Goal: Information Seeking & Learning: Learn about a topic

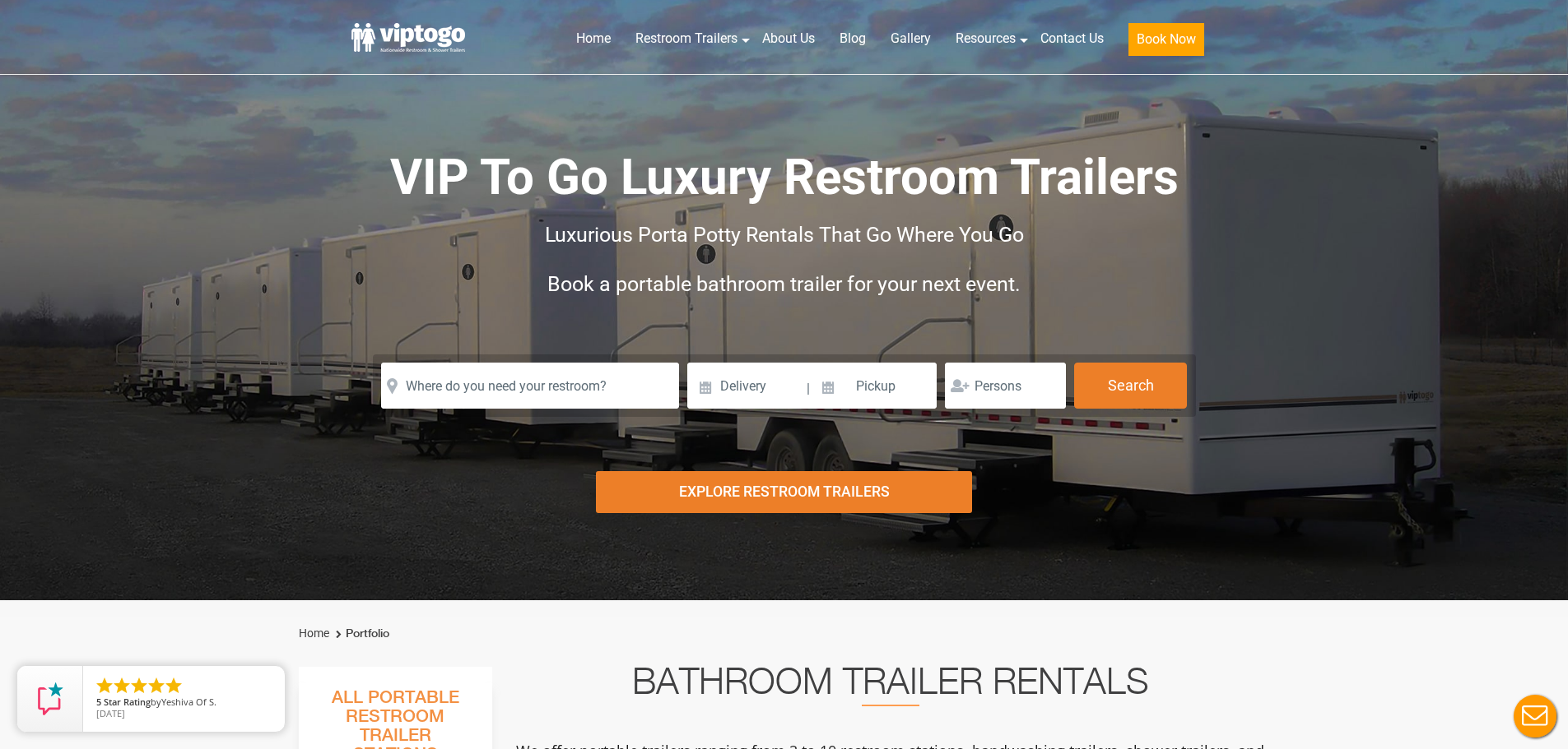
click at [845, 489] on div "Explore Restroom Trailers" at bounding box center [784, 492] width 377 height 42
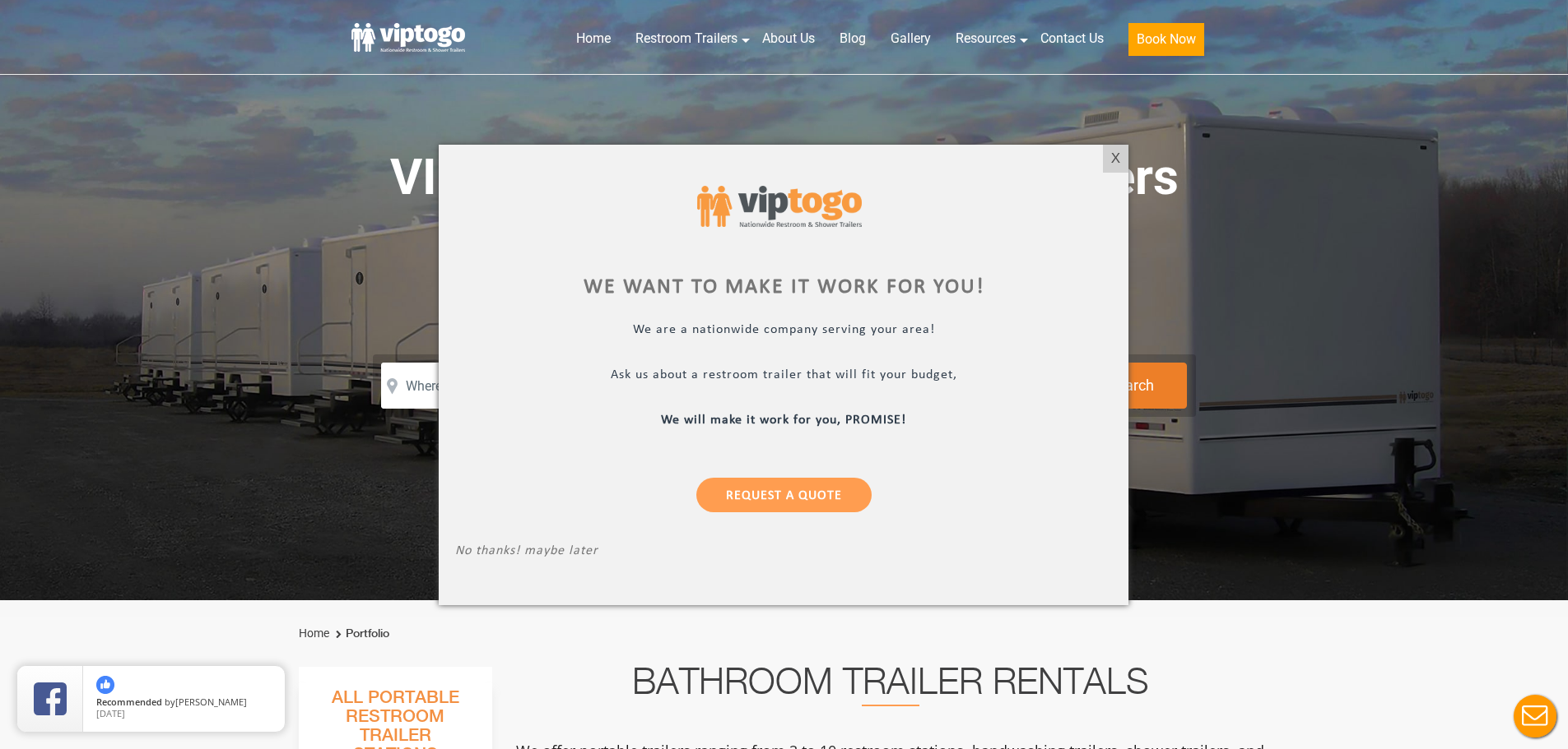
click at [736, 38] on div at bounding box center [784, 374] width 1568 height 749
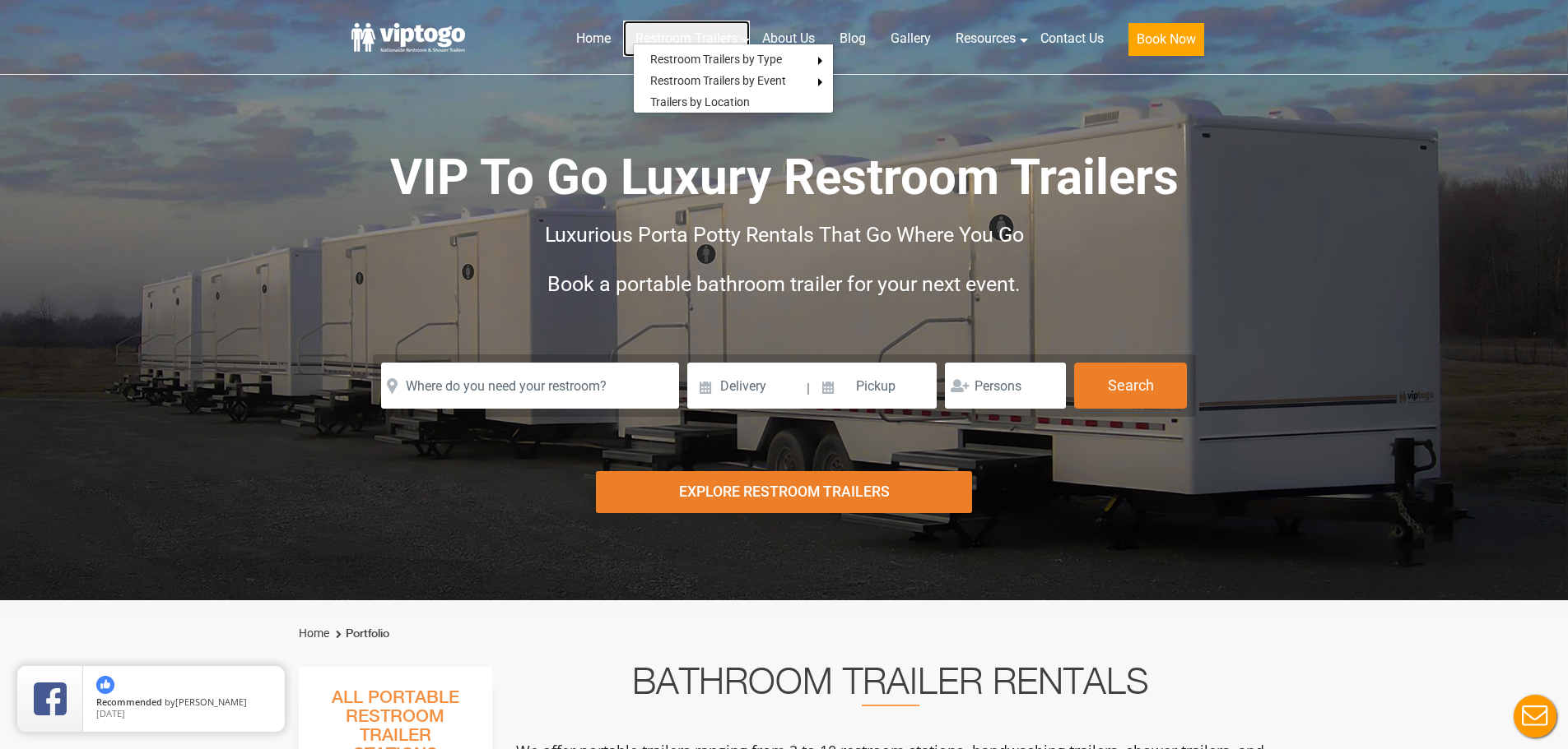
click at [729, 38] on link "Restroom Trailers" at bounding box center [685, 38] width 127 height 37
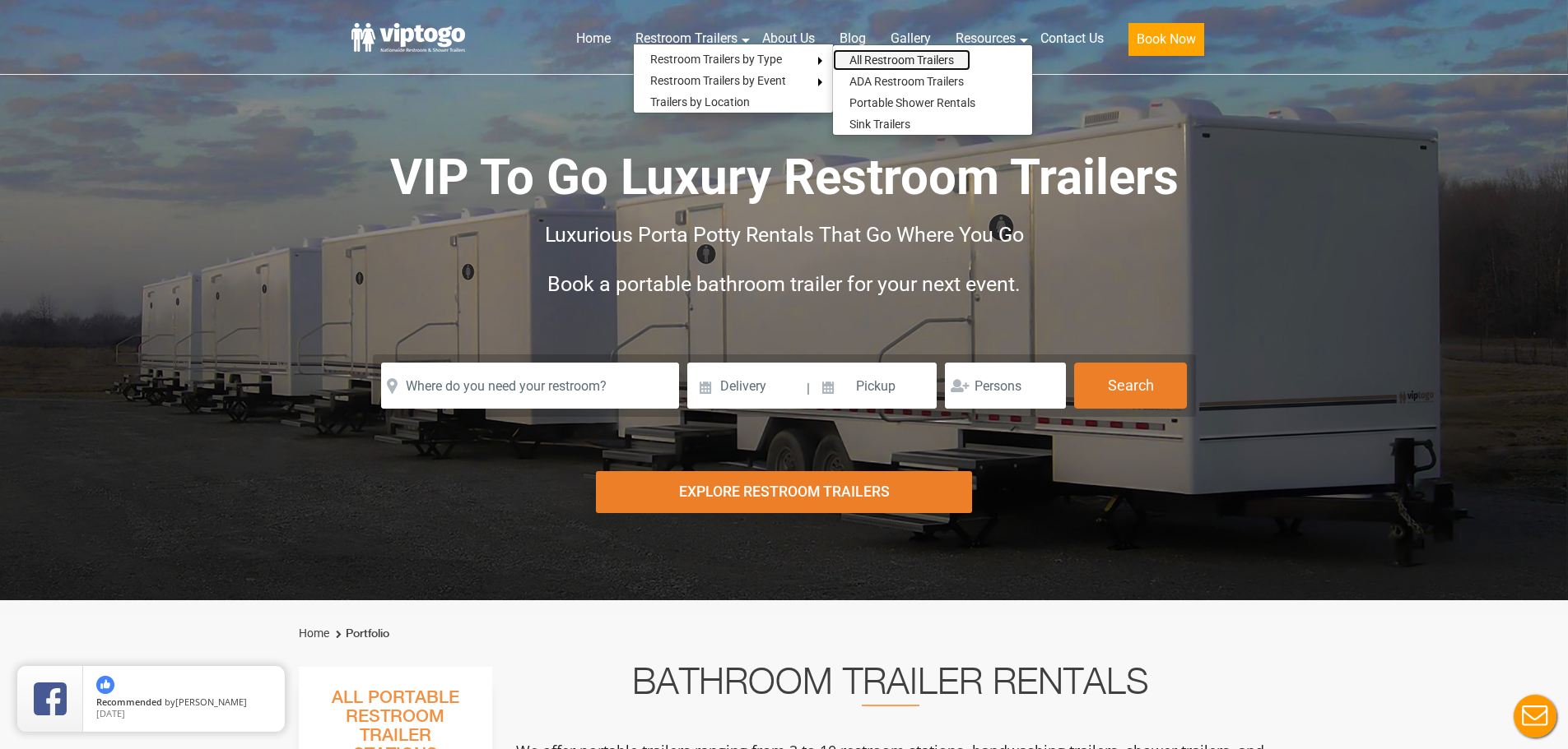
click at [930, 59] on link "All Restroom Trailers" at bounding box center [901, 60] width 137 height 22
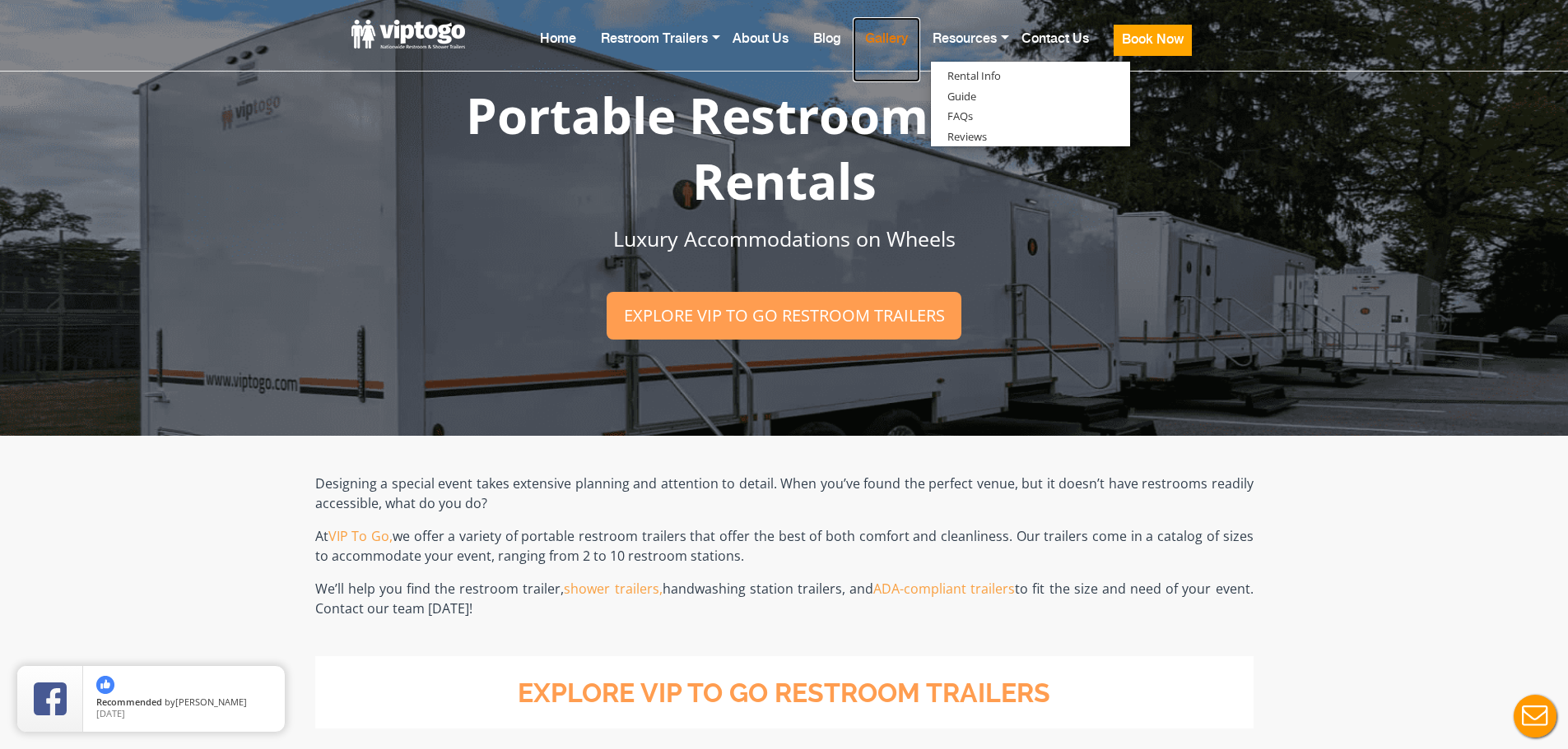
click at [892, 42] on link "Gallery" at bounding box center [886, 49] width 68 height 65
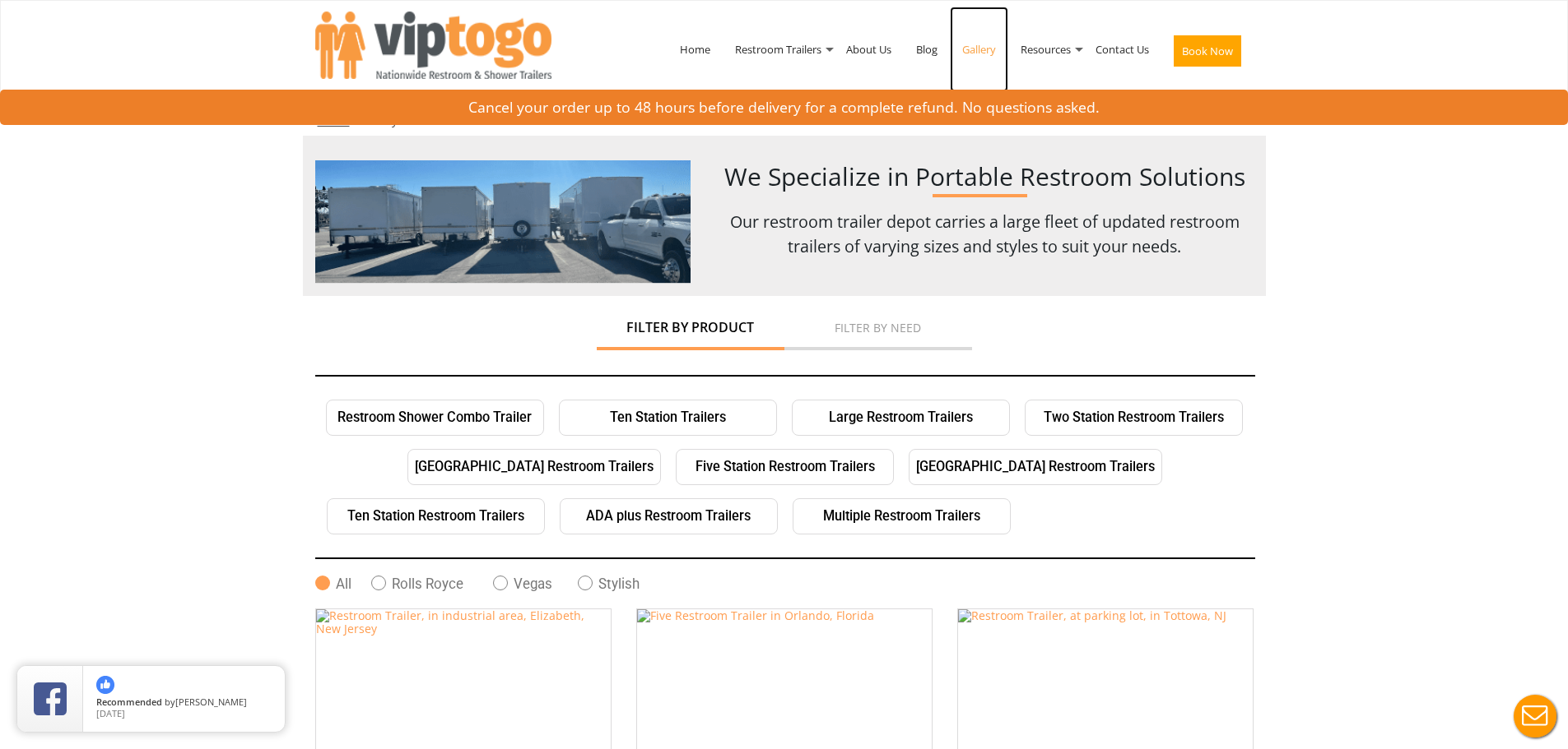
click at [970, 50] on link "Gallery" at bounding box center [978, 49] width 58 height 85
click at [692, 343] on li "Filter by Product" at bounding box center [690, 331] width 188 height 38
click at [450, 415] on link "Restroom Shower Combo Trailer" at bounding box center [435, 418] width 218 height 37
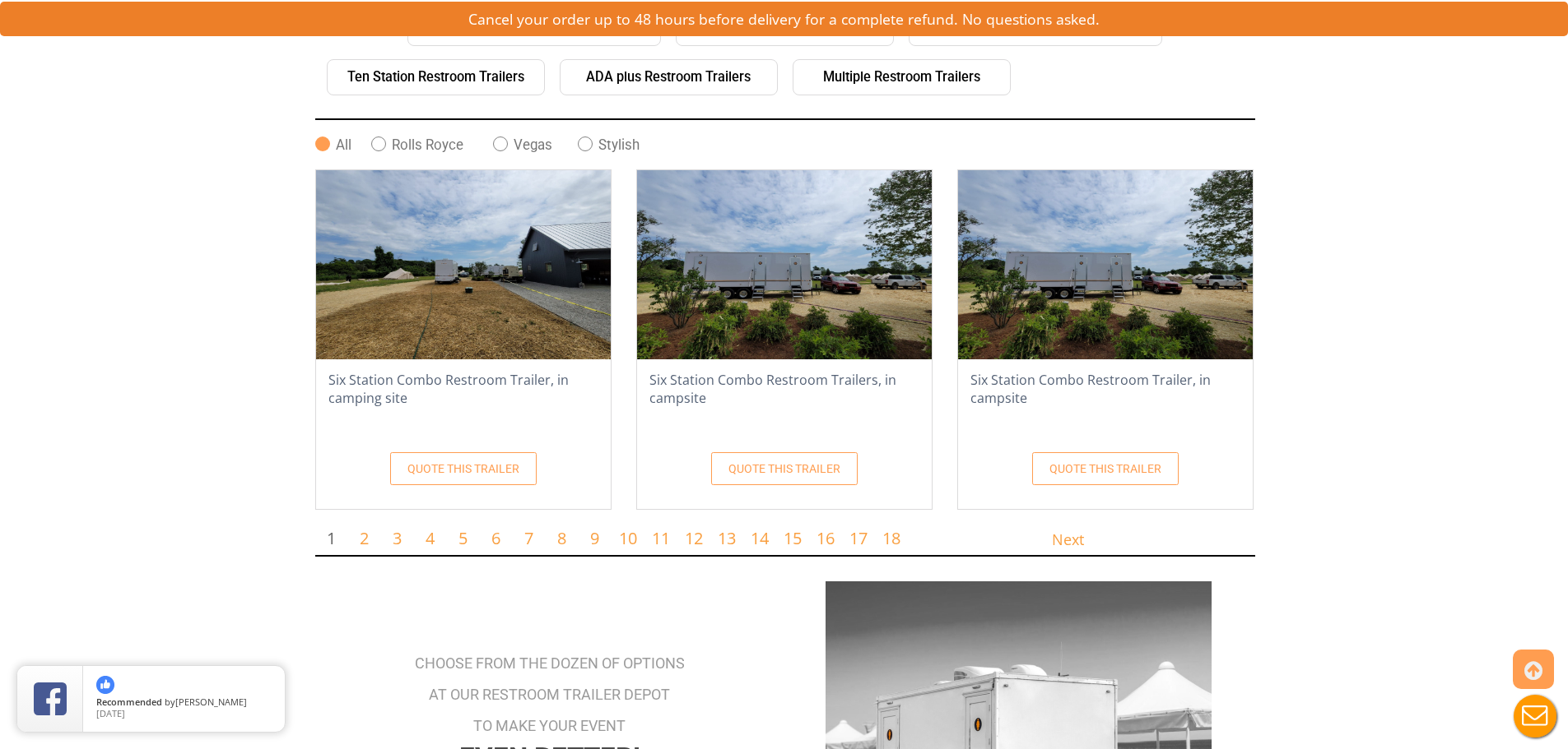
scroll to position [465, 0]
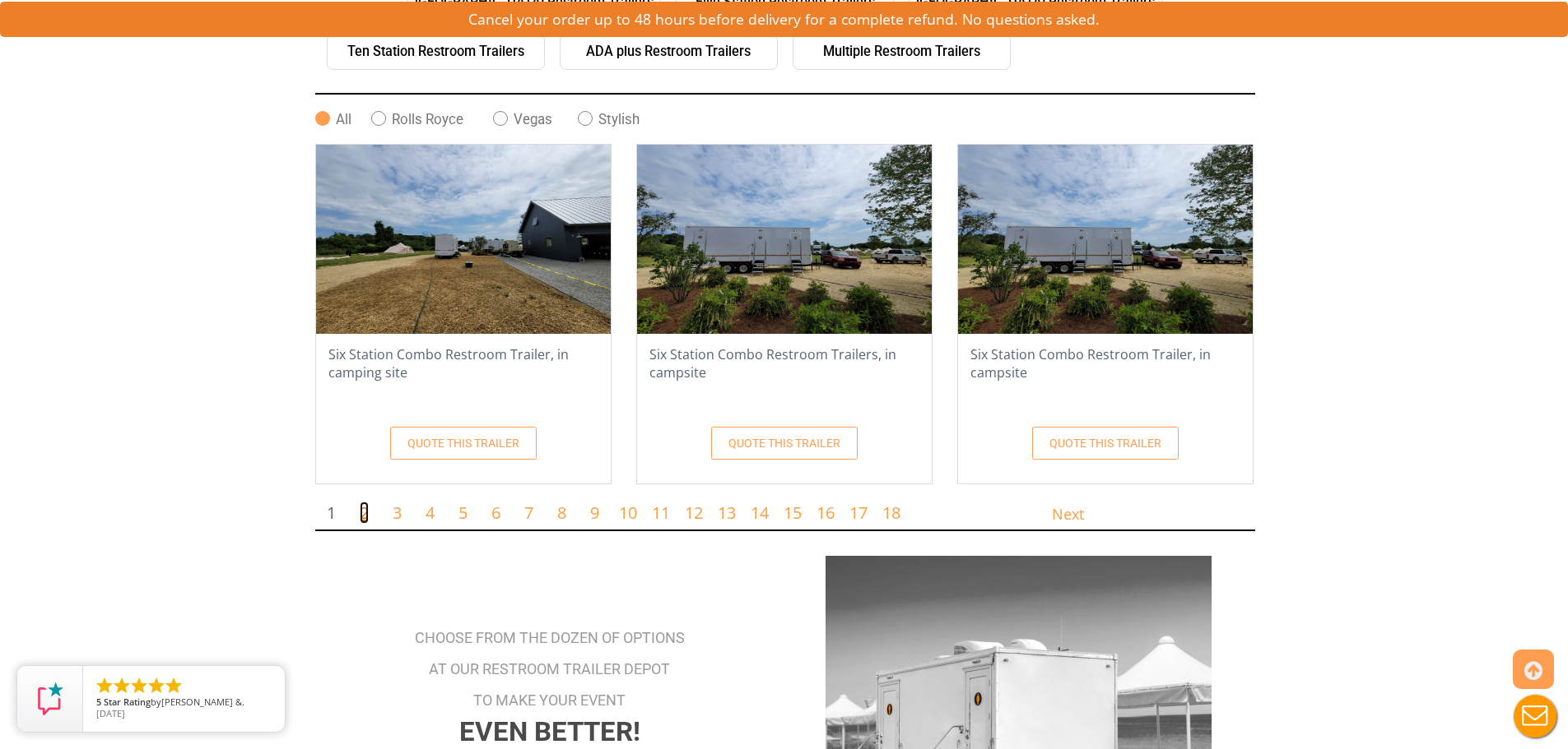
click at [366, 517] on link "2" at bounding box center [364, 513] width 9 height 23
click at [362, 516] on link "2" at bounding box center [364, 513] width 9 height 23
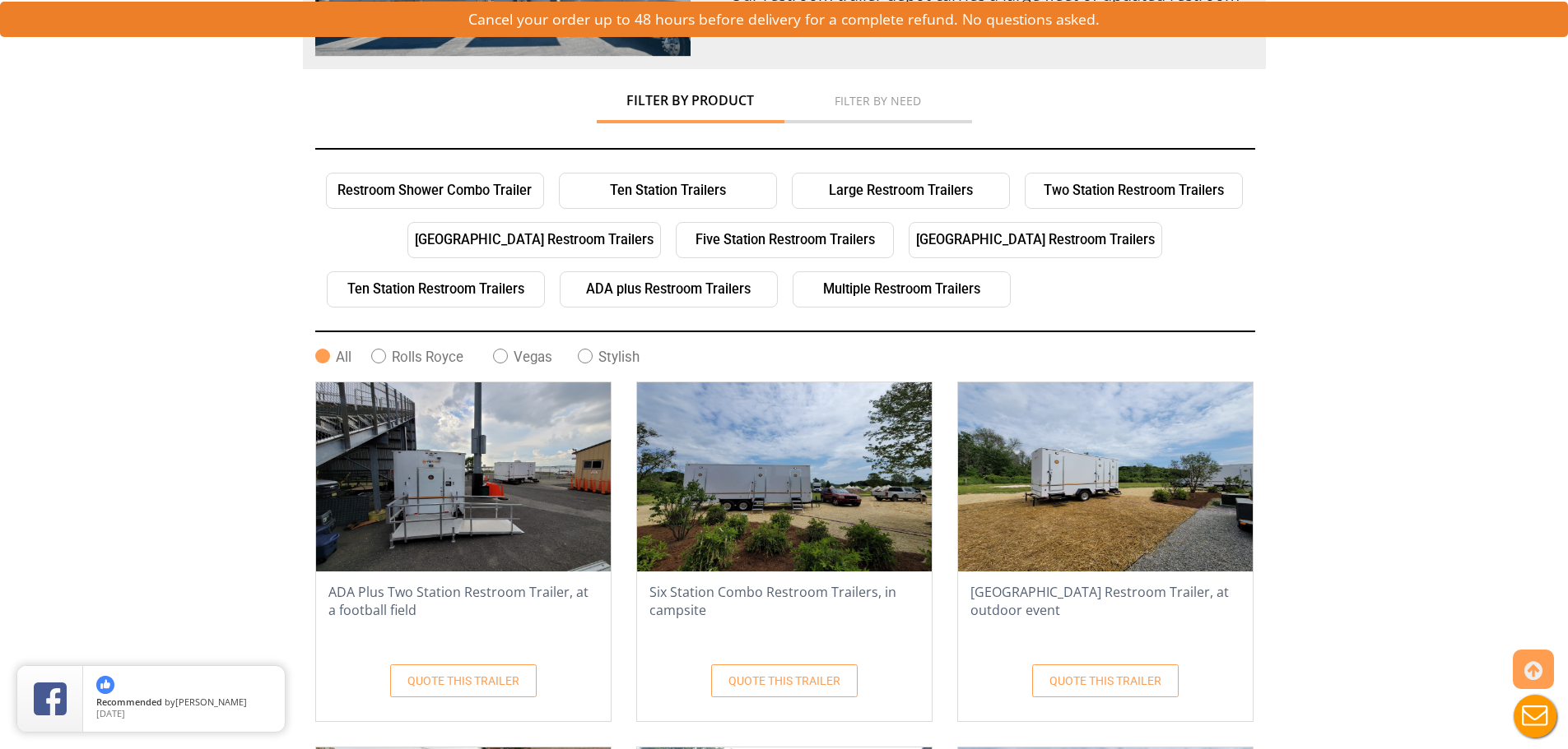
scroll to position [243, 0]
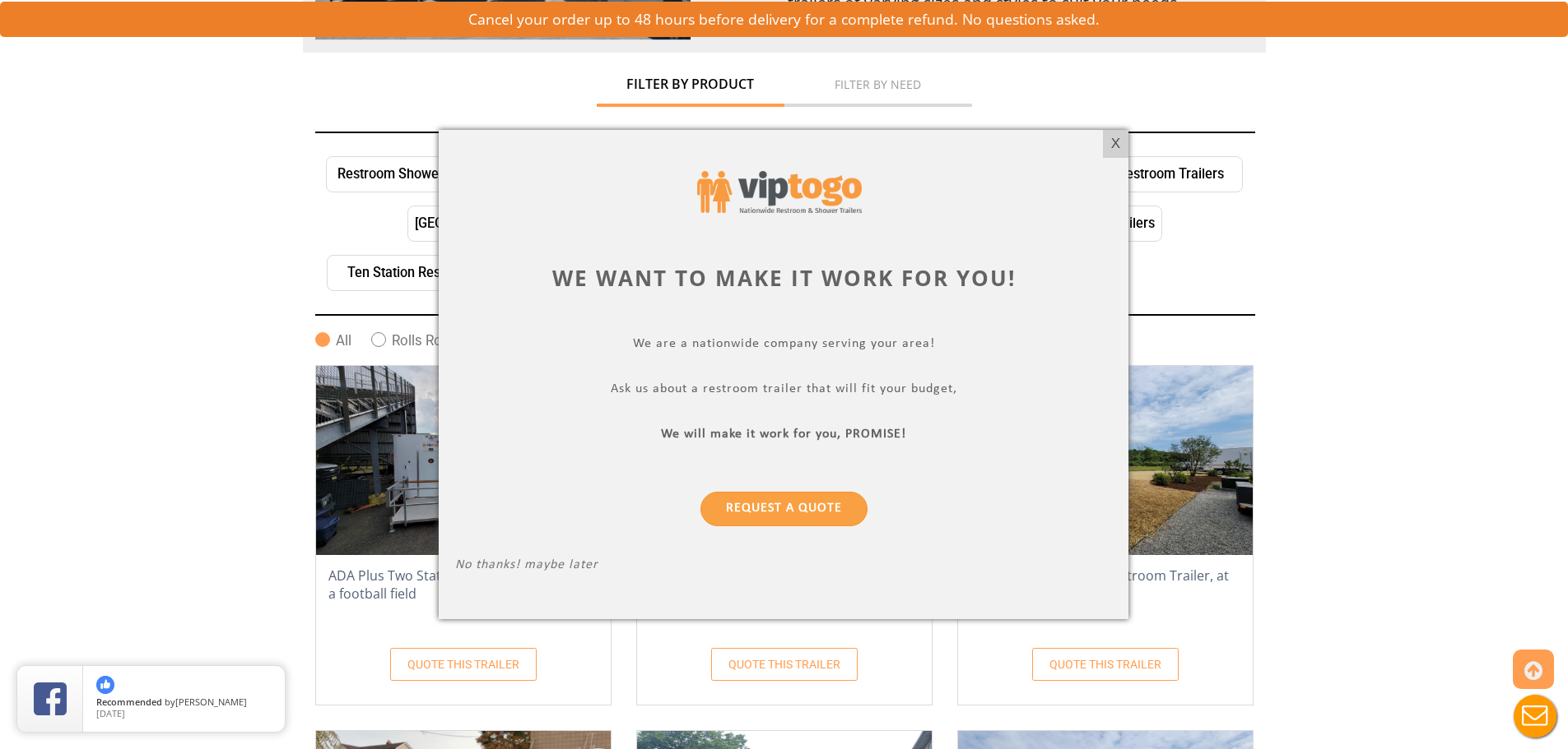
click at [351, 176] on div at bounding box center [784, 374] width 1568 height 749
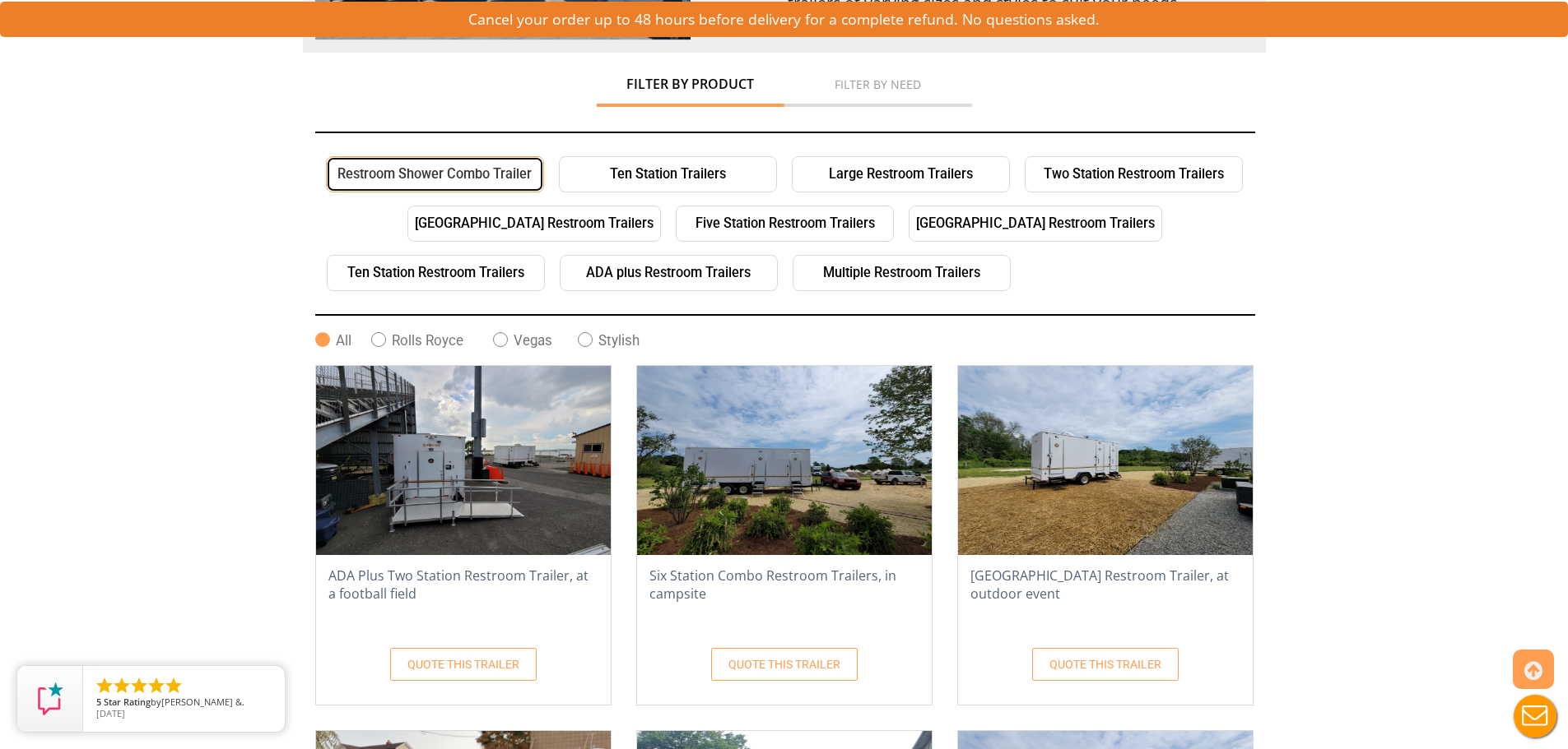
click at [423, 173] on link "Restroom Shower Combo Trailer" at bounding box center [435, 175] width 218 height 37
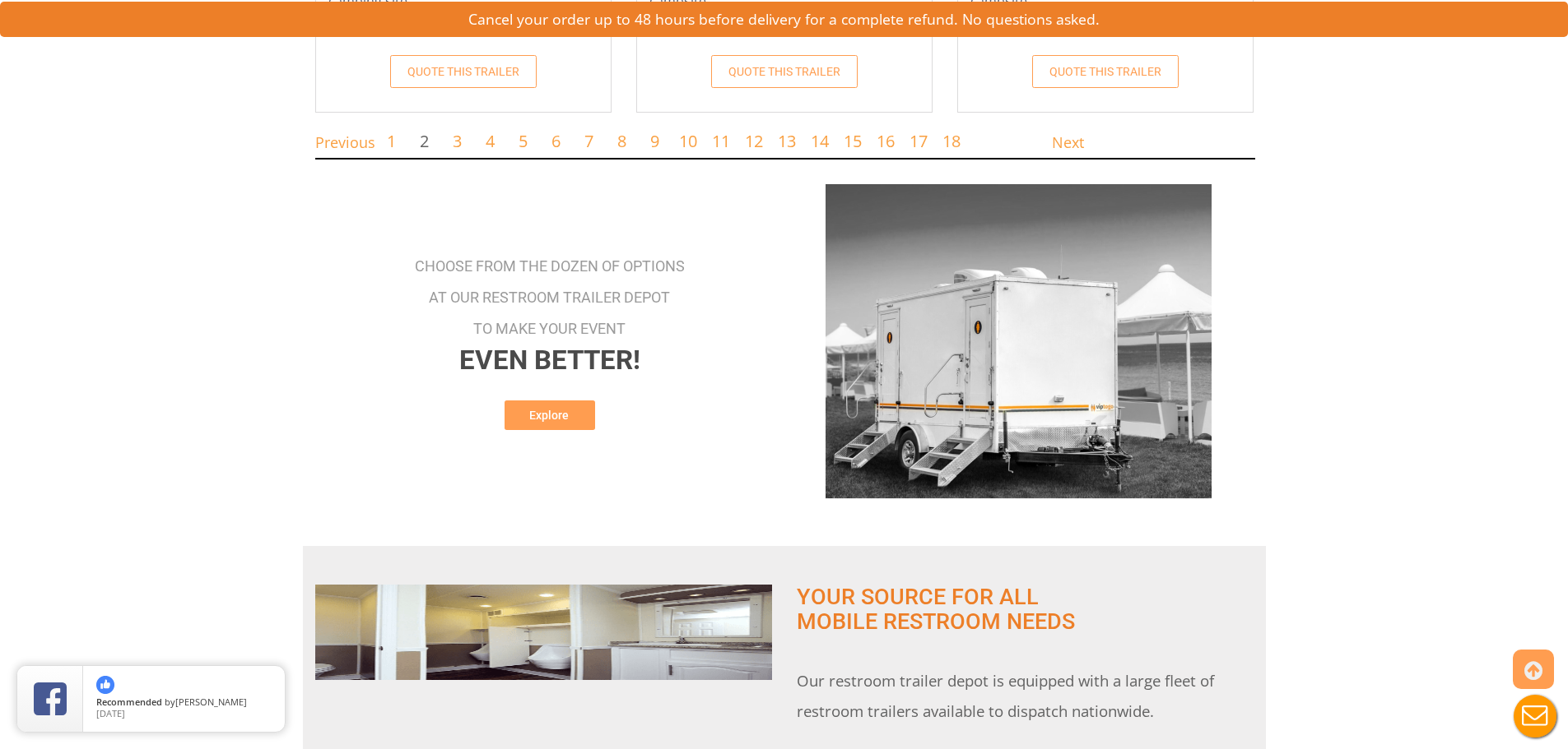
scroll to position [838, 0]
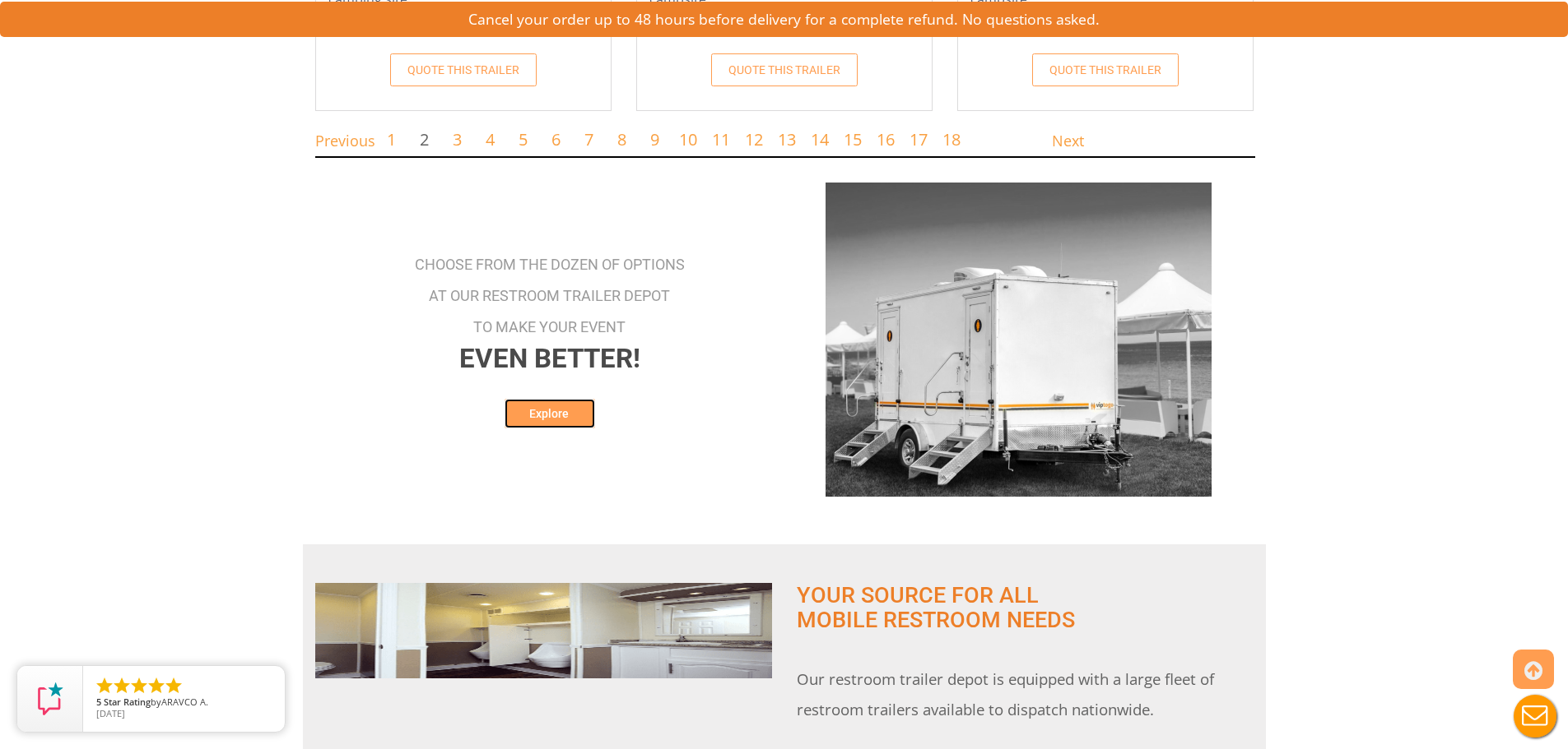
click at [527, 422] on link "Explore" at bounding box center [549, 414] width 90 height 30
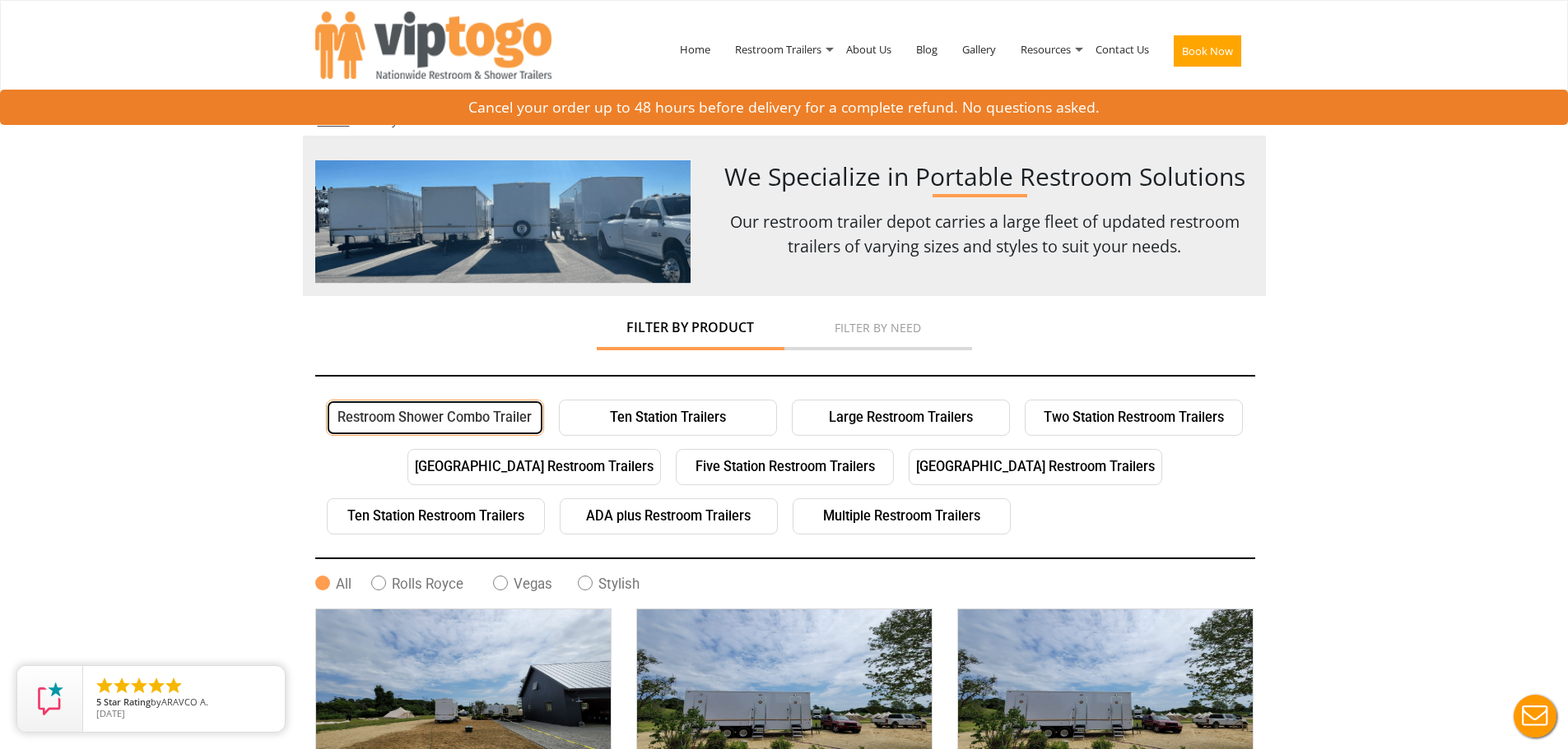
click at [506, 423] on link "Restroom Shower Combo Trailer" at bounding box center [435, 418] width 218 height 37
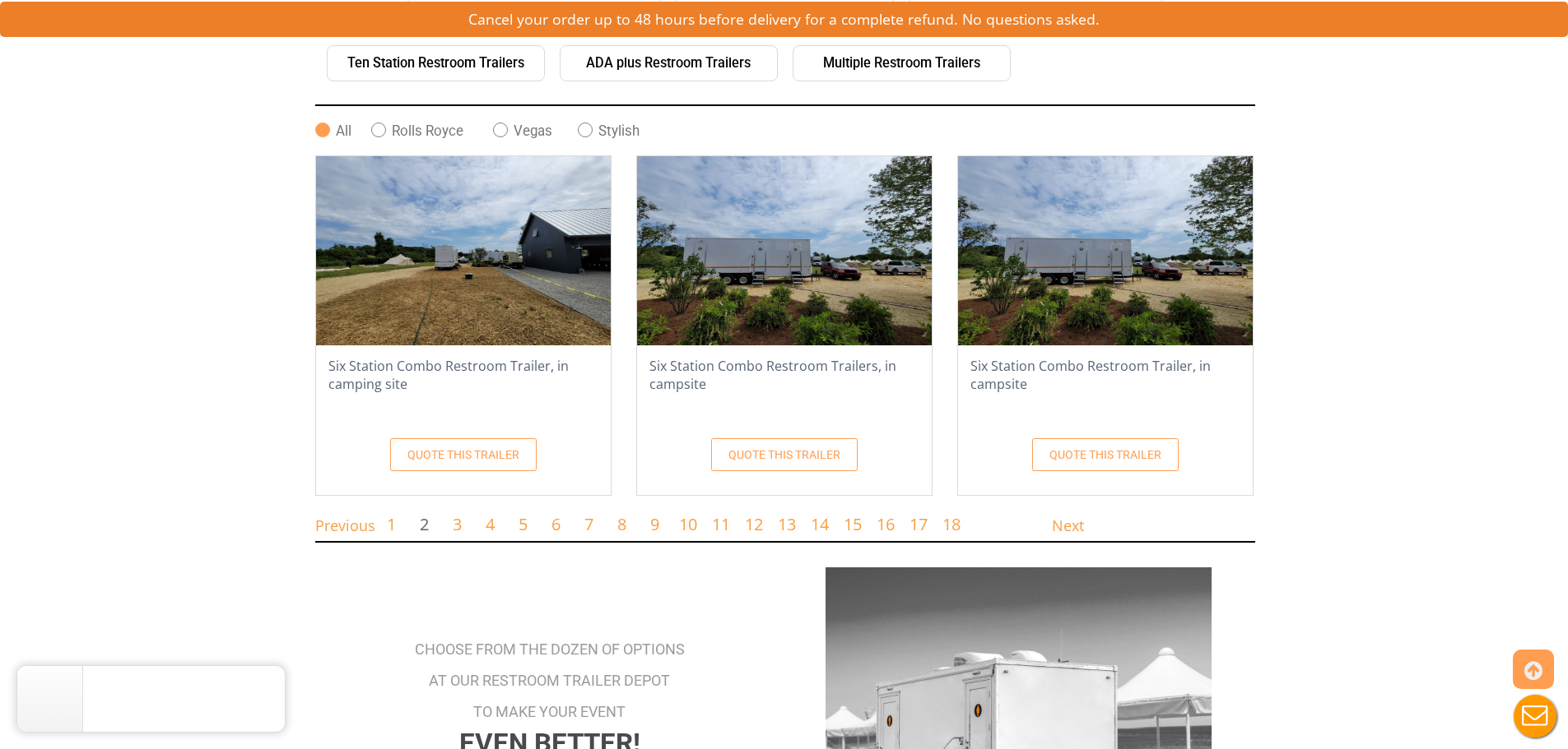
scroll to position [465, 0]
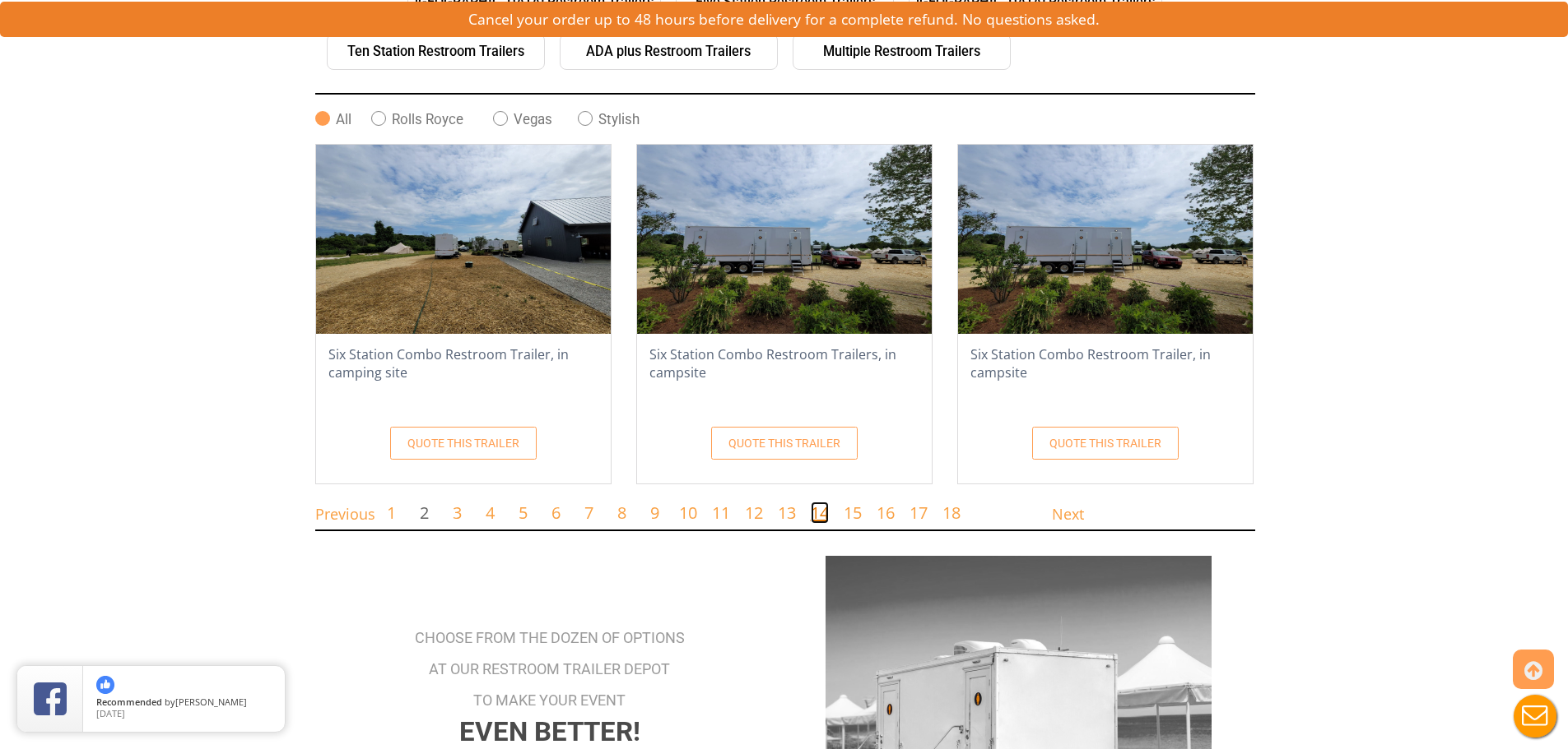
click at [822, 514] on link "14" at bounding box center [819, 513] width 18 height 23
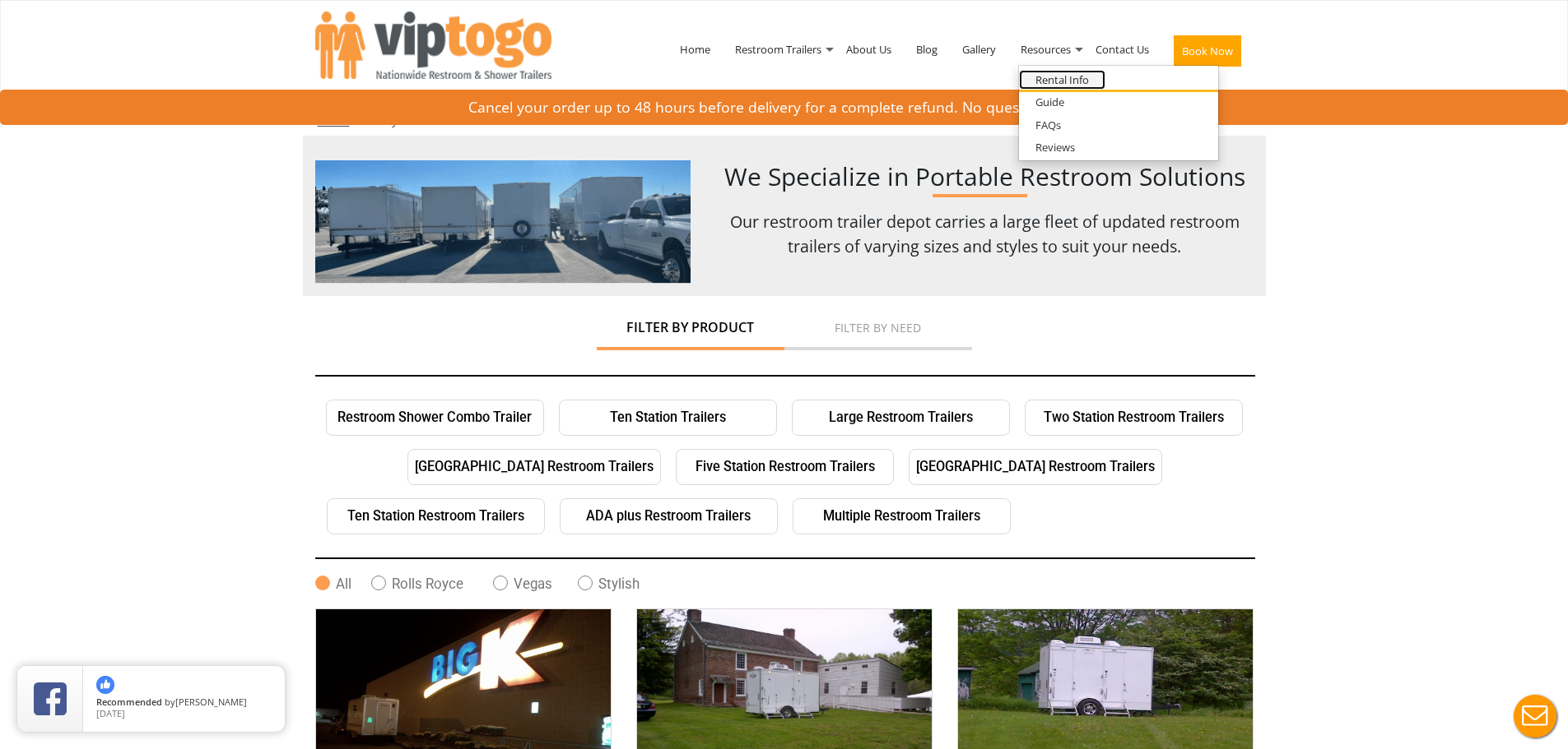
click at [1075, 77] on link "Rental Info" at bounding box center [1062, 80] width 86 height 21
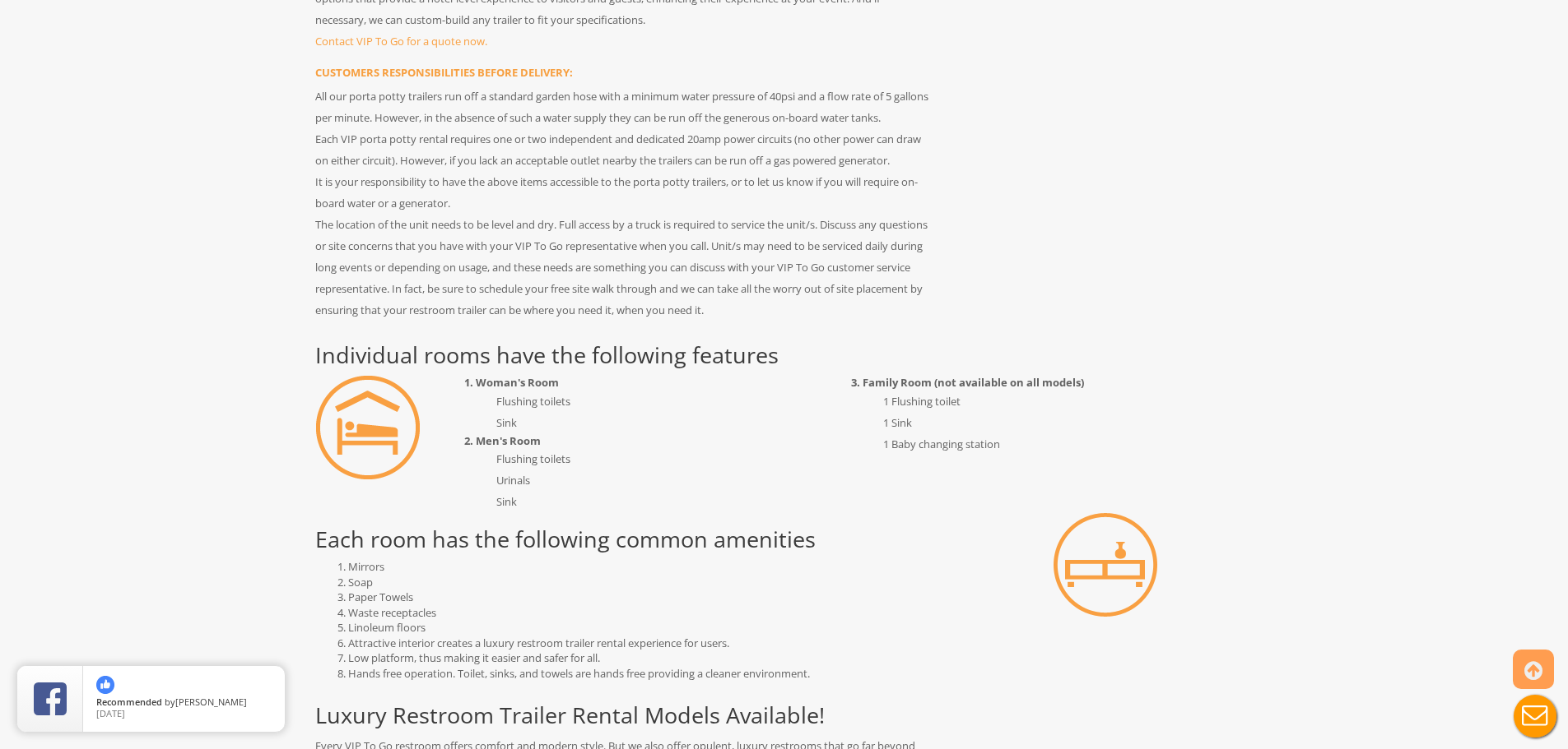
scroll to position [696, 0]
